Goal: Find specific page/section: Find specific page/section

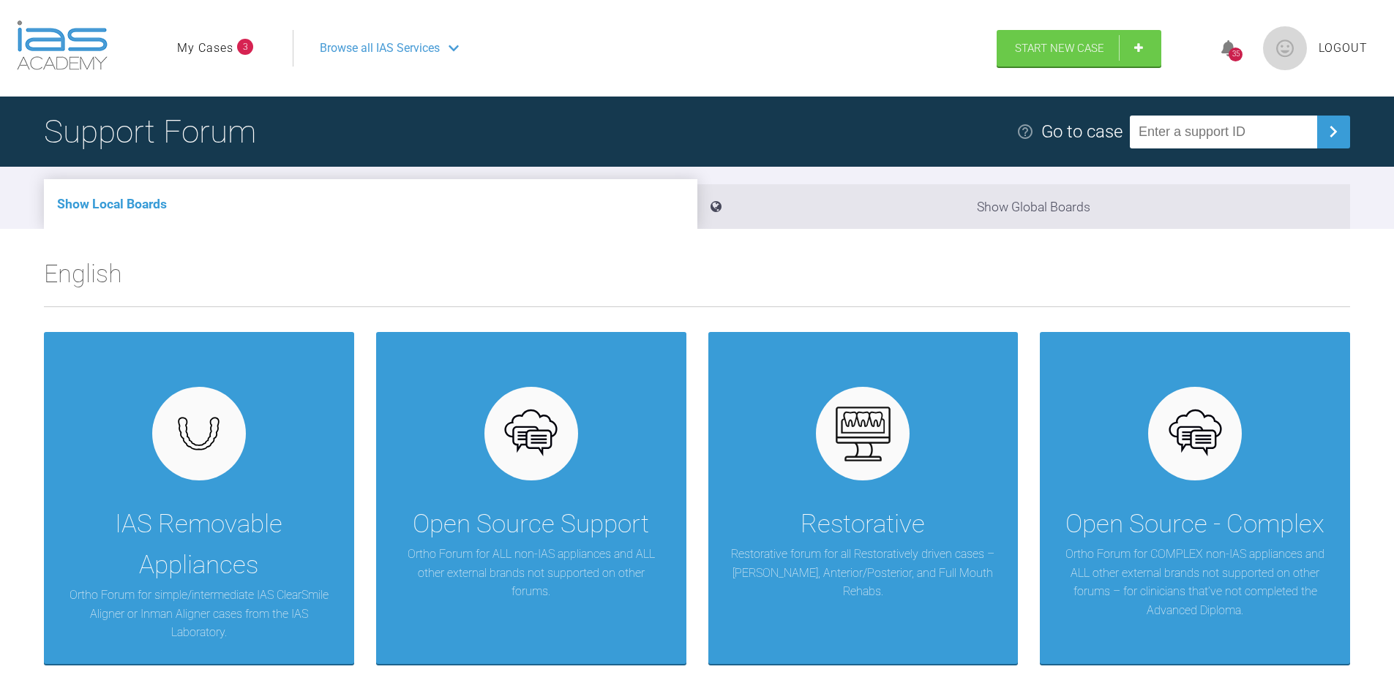
click at [192, 40] on link "My Cases" at bounding box center [205, 48] width 56 height 19
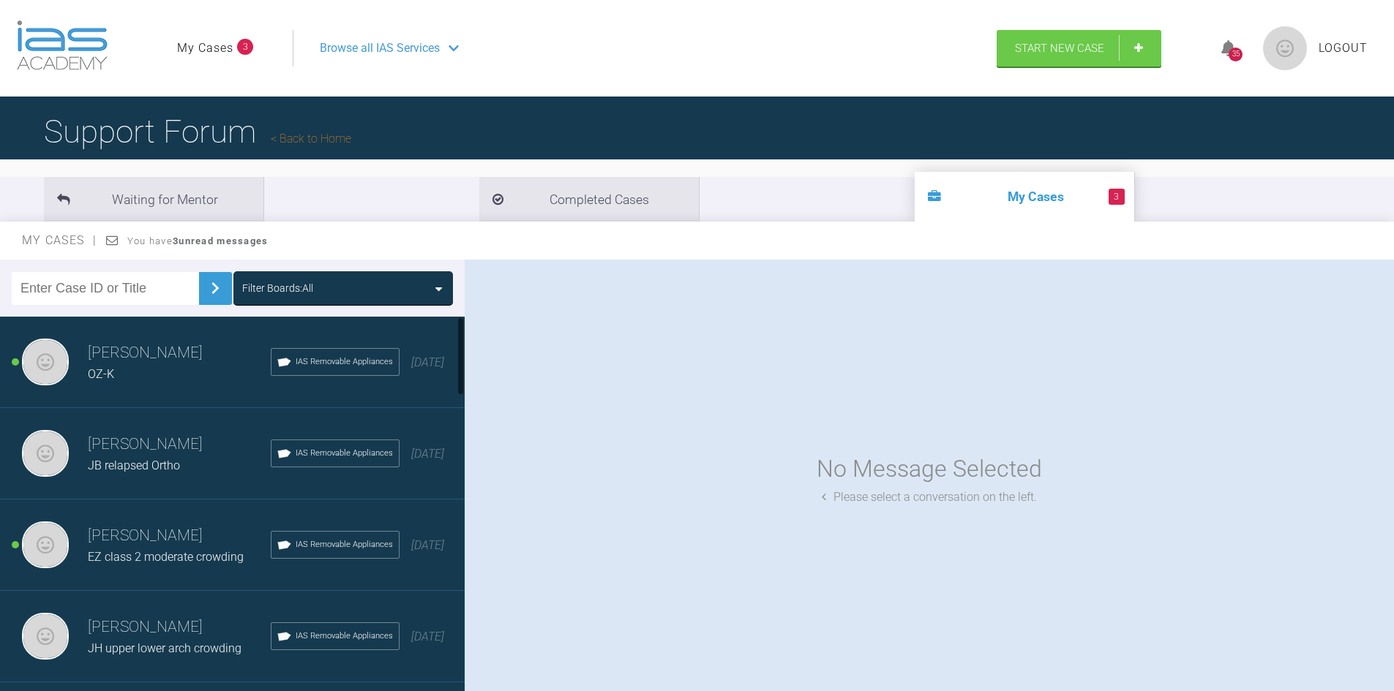
click at [131, 356] on h3 "Stephen Davies" at bounding box center [179, 353] width 183 height 25
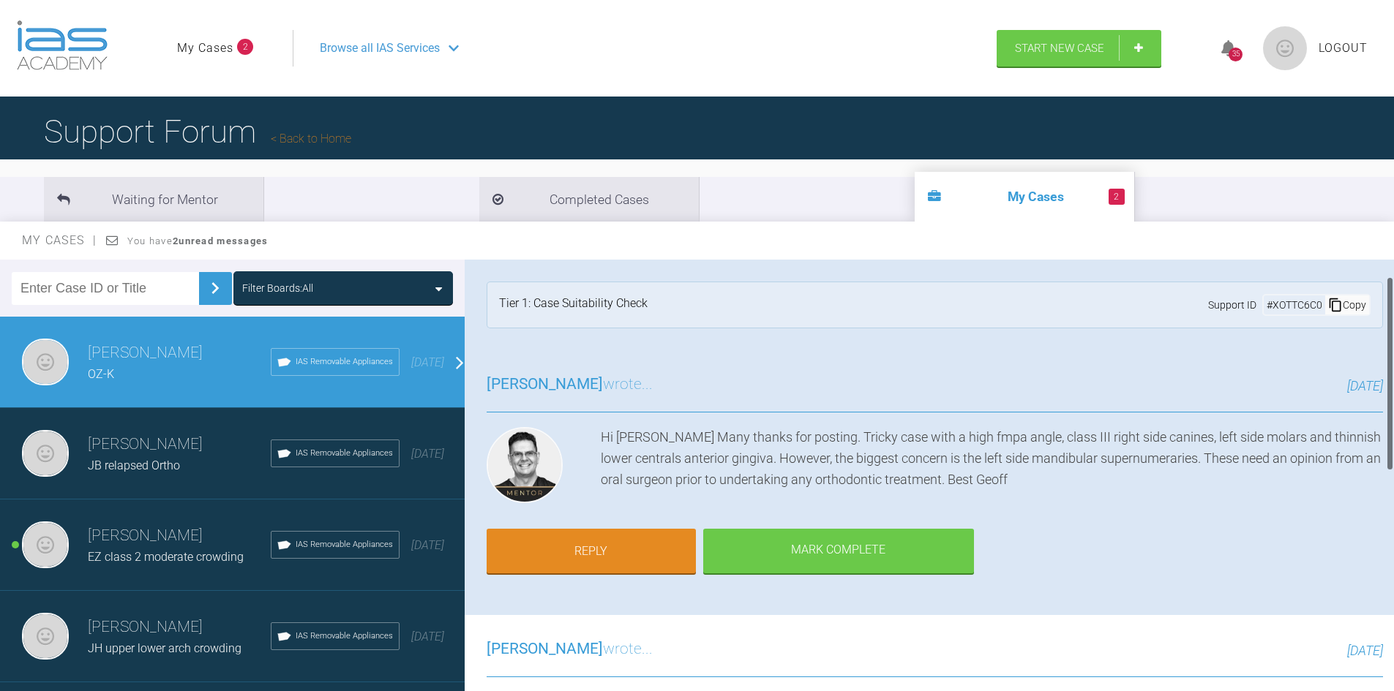
scroll to position [73, 0]
